Goal: Information Seeking & Learning: Learn about a topic

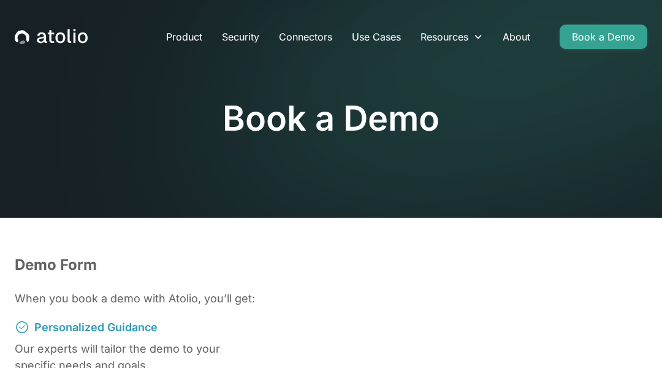
scroll to position [781, 0]
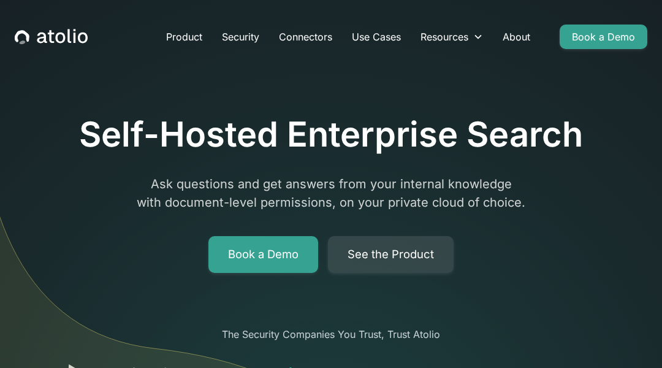
scroll to position [2914, 0]
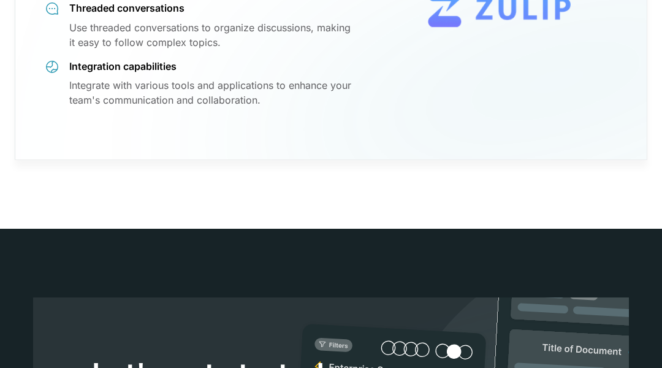
scroll to position [11626, 0]
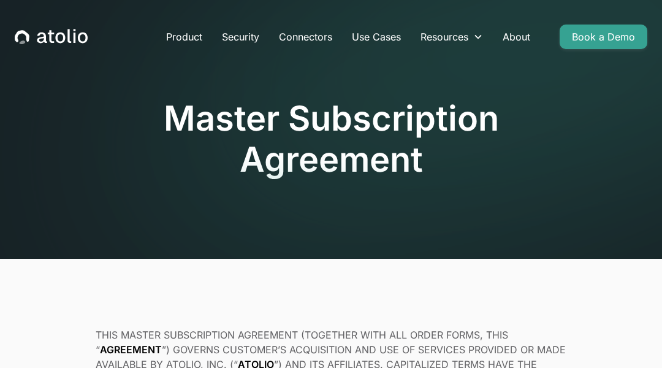
scroll to position [9889, 0]
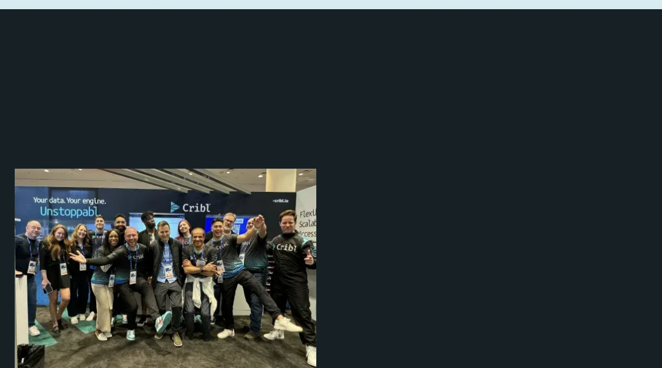
scroll to position [3909, 0]
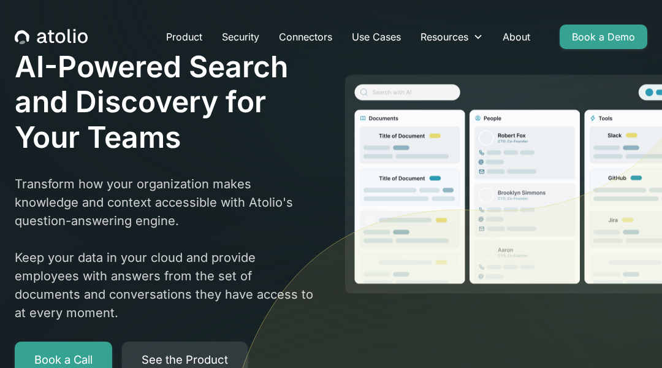
scroll to position [3204, 0]
